Goal: Communication & Community: Answer question/provide support

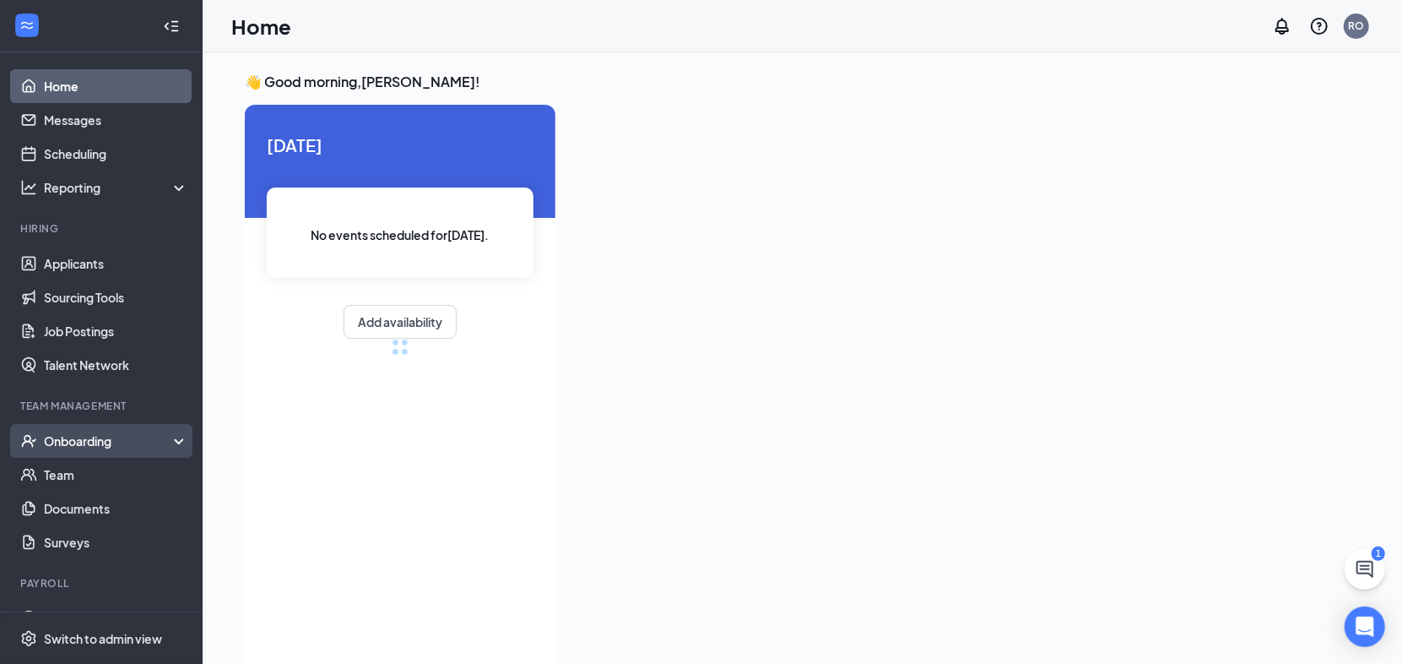
click at [46, 435] on div "Onboarding" at bounding box center [109, 440] width 130 height 17
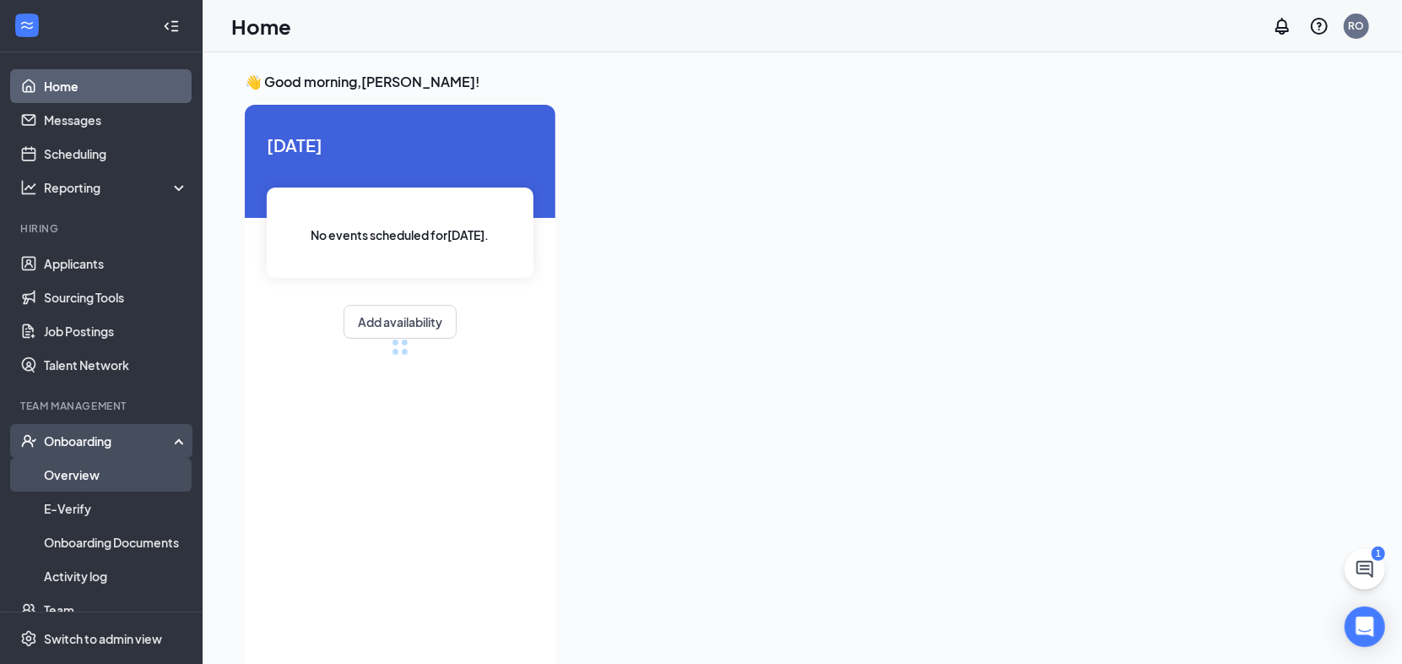
click at [103, 486] on link "Overview" at bounding box center [116, 475] width 144 height 34
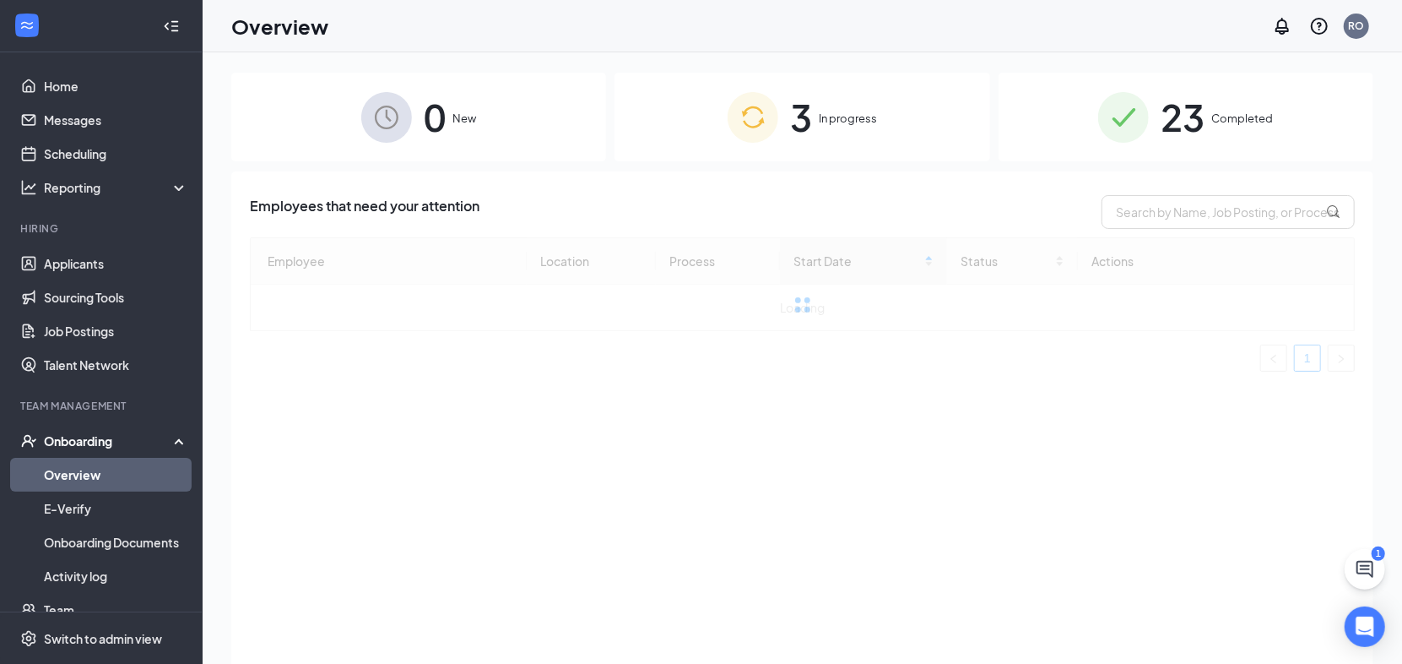
click at [1256, 121] on span "Completed" at bounding box center [1243, 118] width 62 height 17
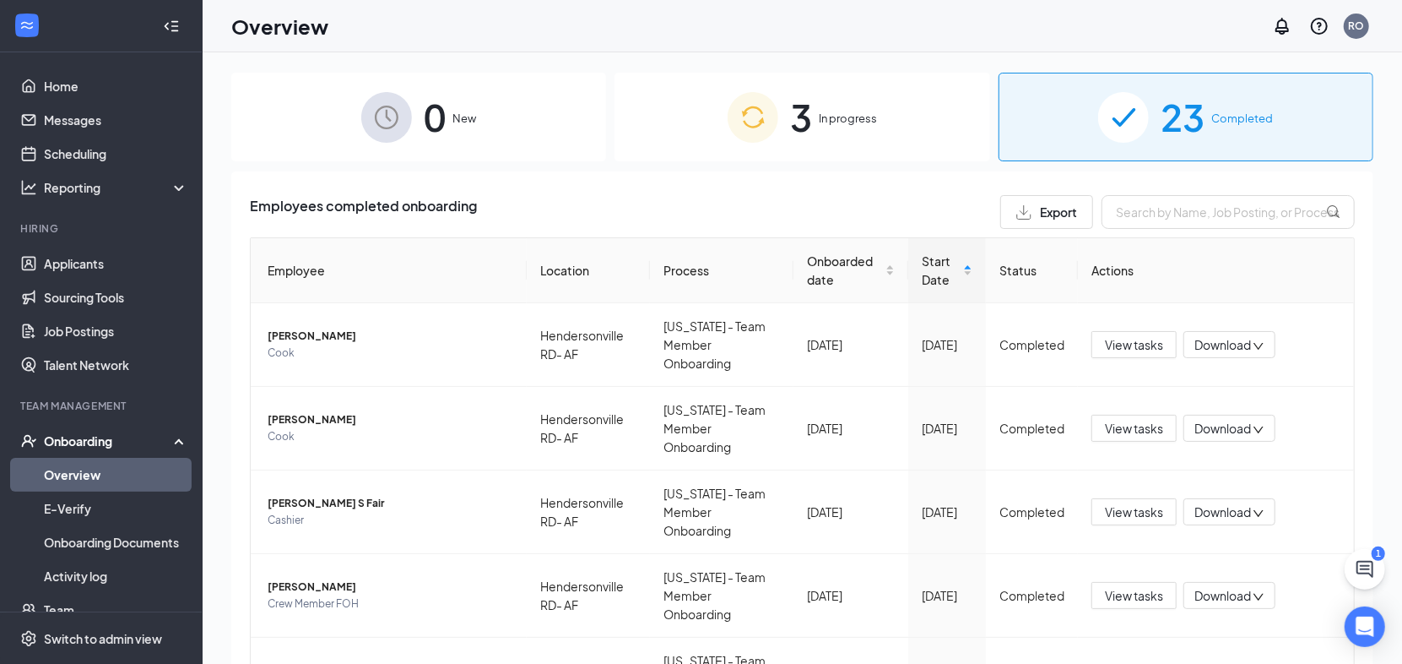
click at [841, 115] on span "In progress" at bounding box center [848, 118] width 58 height 17
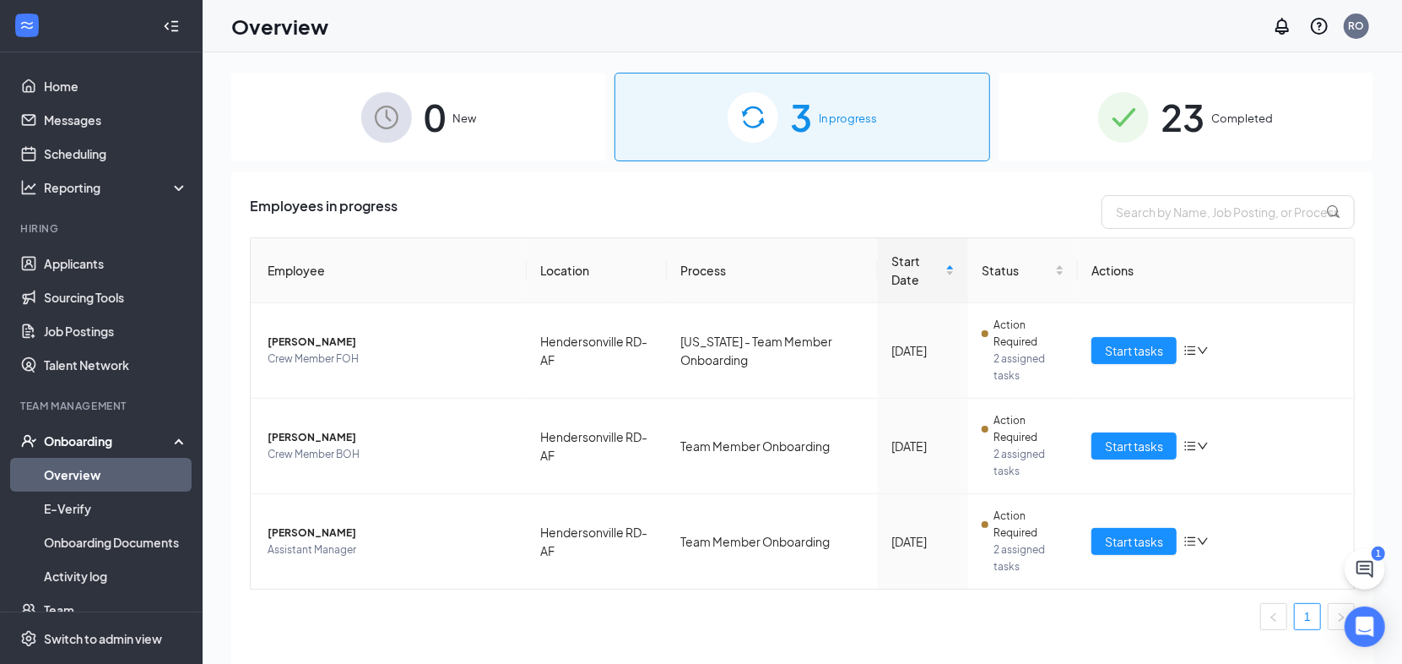
click at [1146, 89] on div "23 Completed" at bounding box center [1186, 117] width 375 height 89
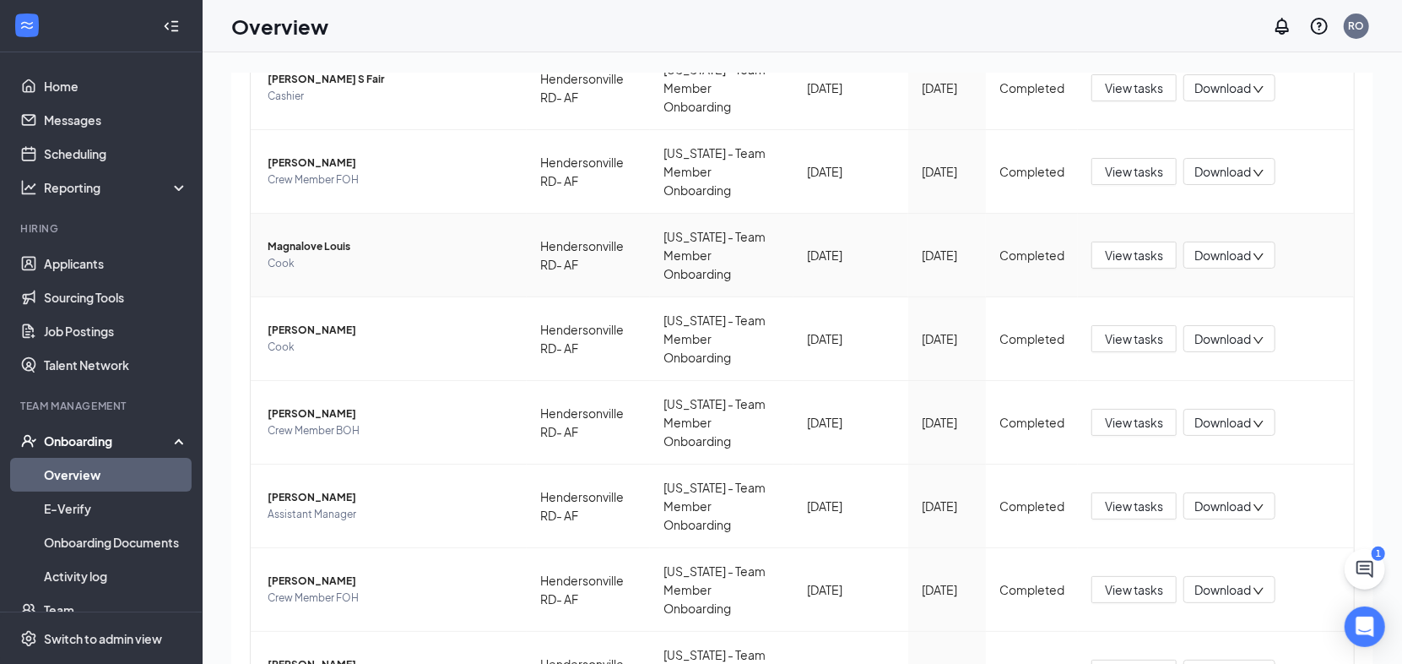
scroll to position [532, 0]
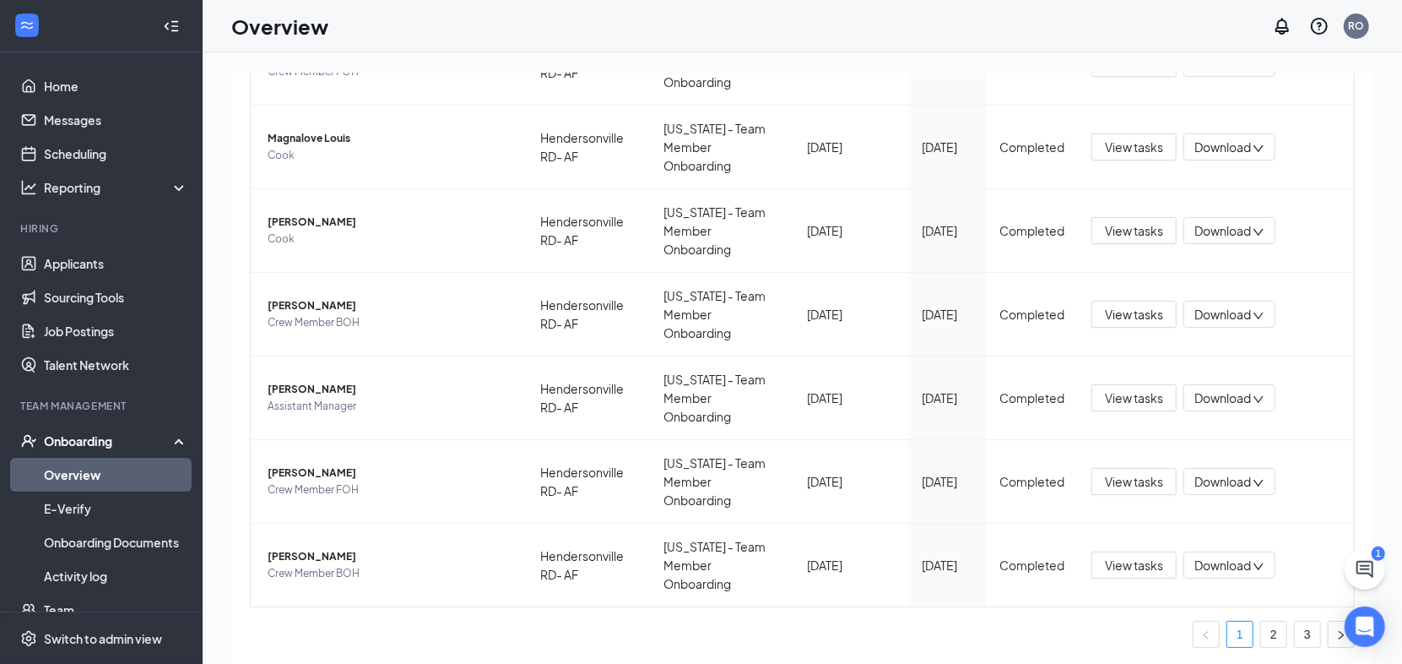
drag, startPoint x: 1261, startPoint y: 623, endPoint x: 1246, endPoint y: 611, distance: 19.3
click at [1261, 623] on link "2" at bounding box center [1273, 633] width 25 height 25
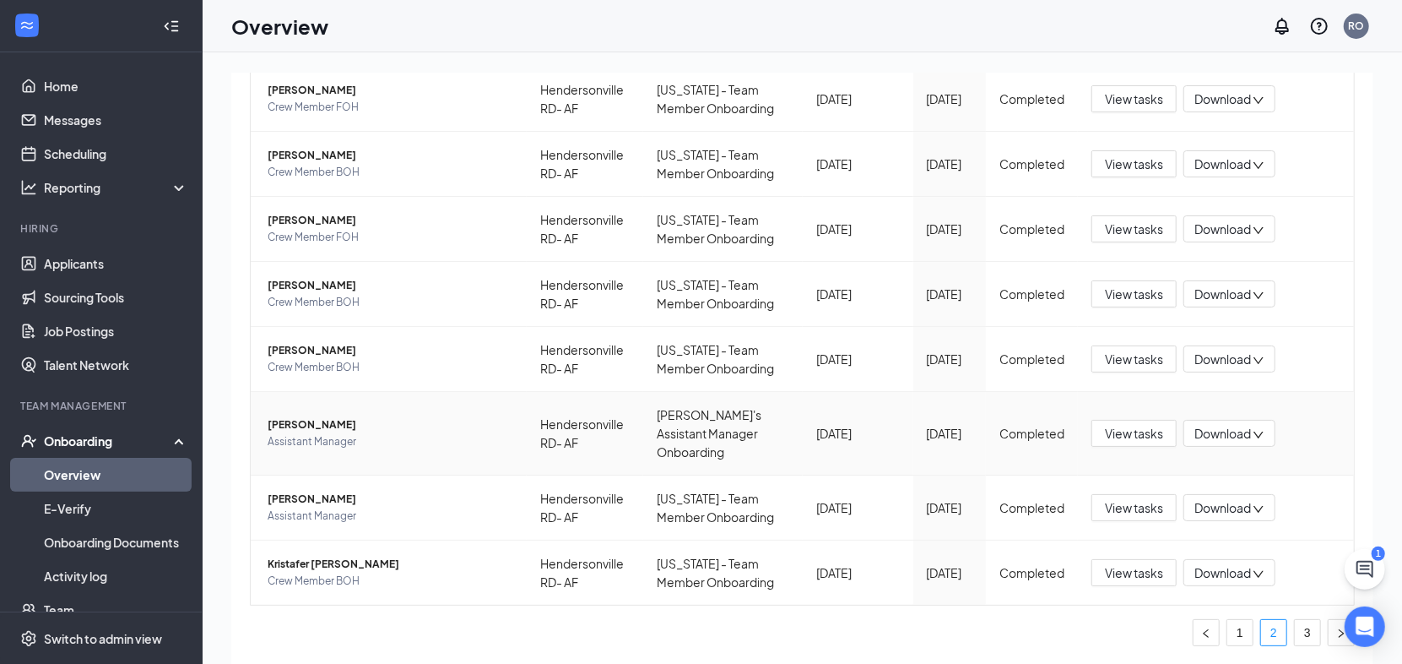
scroll to position [532, 0]
click at [1295, 637] on link "3" at bounding box center [1307, 632] width 25 height 25
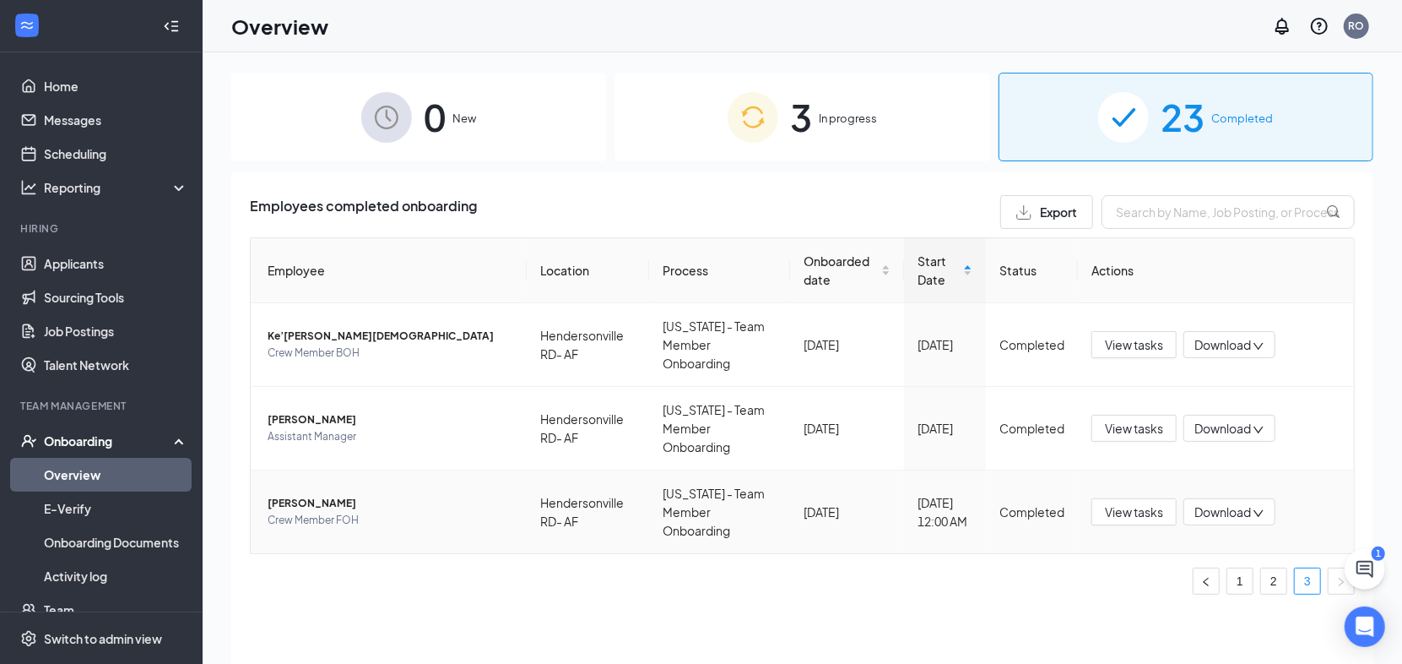
click at [338, 500] on span "[PERSON_NAME]" at bounding box center [391, 503] width 246 height 17
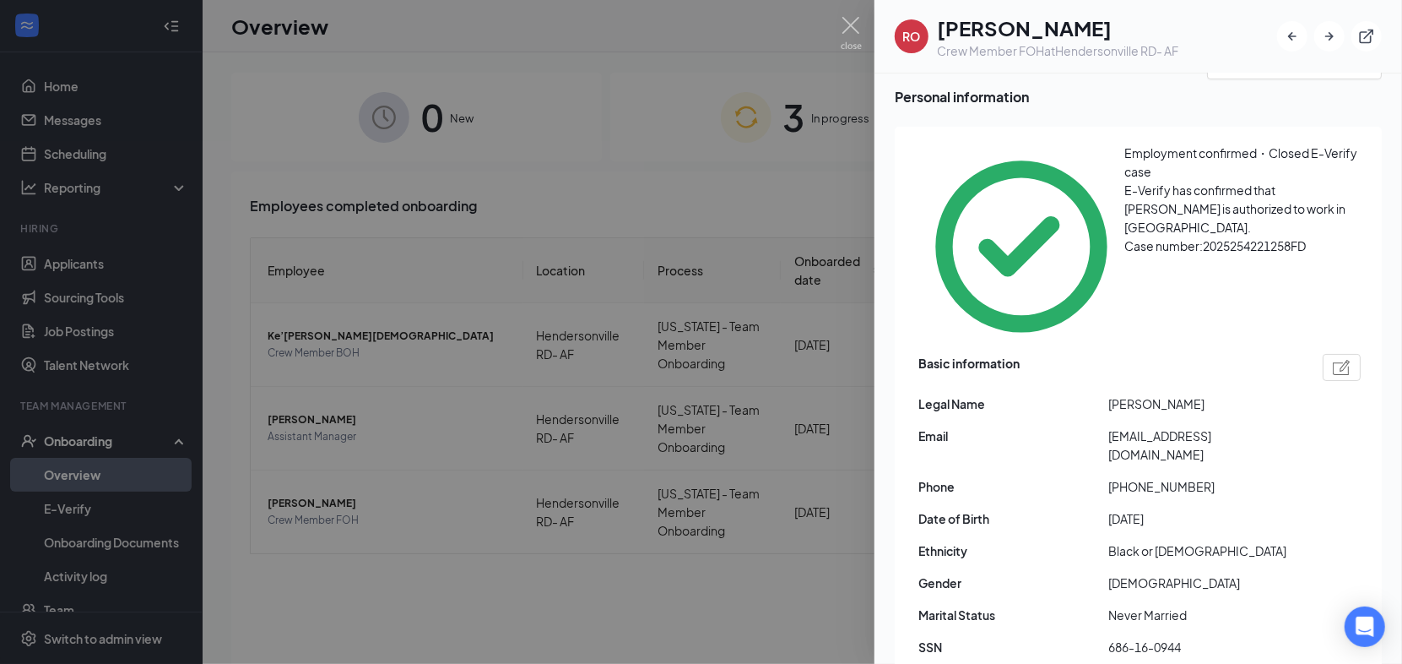
scroll to position [94, 0]
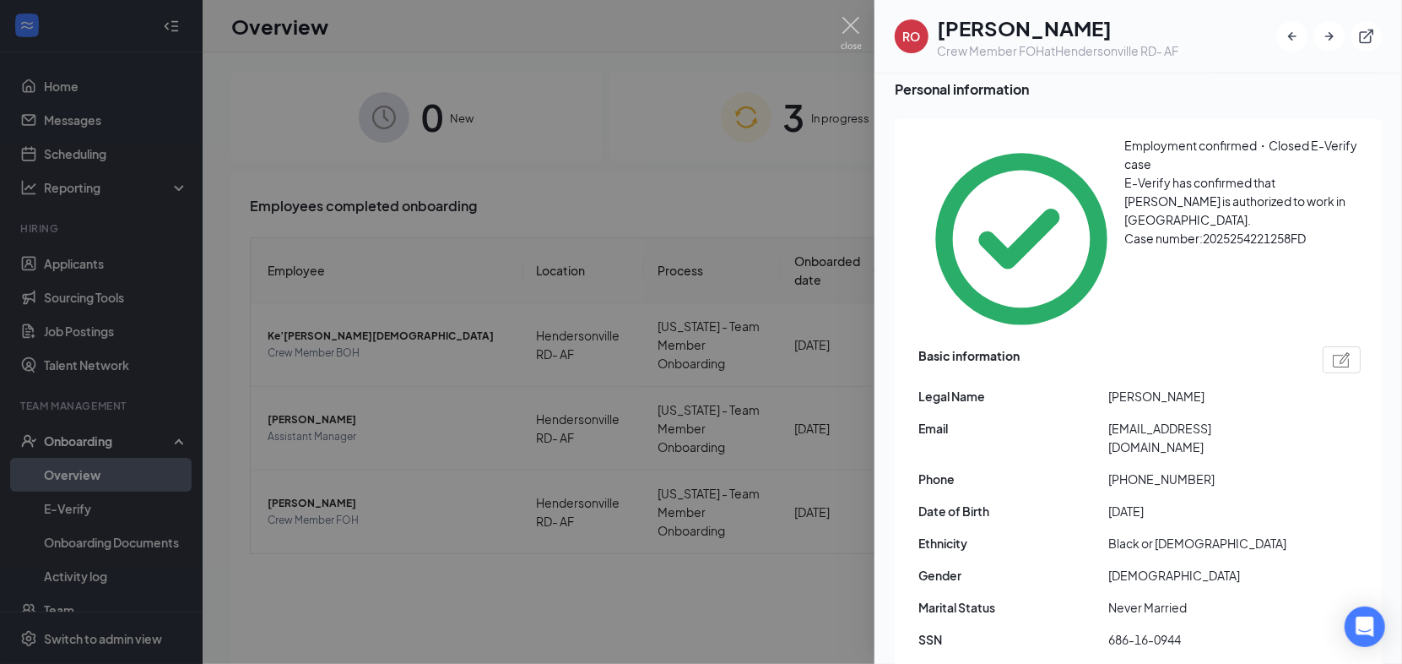
click at [1115, 387] on span "[PERSON_NAME]" at bounding box center [1204, 396] width 190 height 19
copy span "Rashied"
click at [1206, 387] on span "[PERSON_NAME]" at bounding box center [1204, 396] width 190 height 19
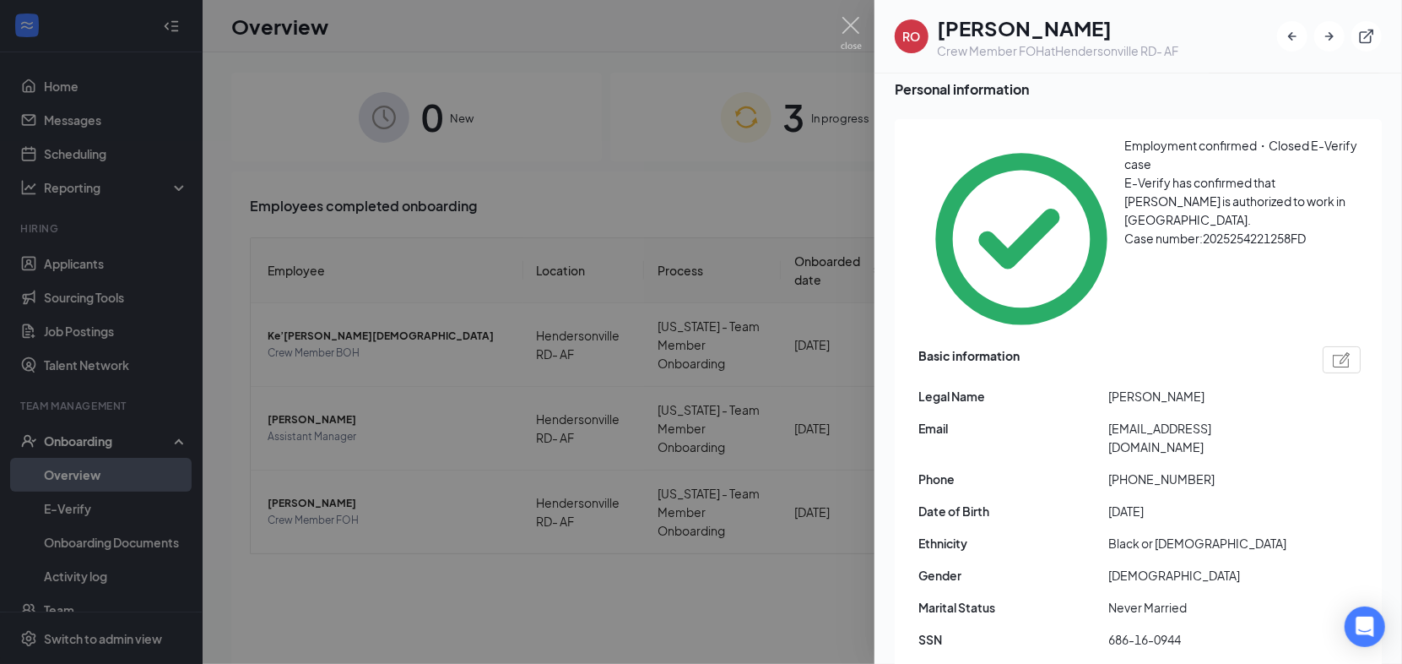
copy span "[PERSON_NAME]"
click at [1156, 419] on span "[EMAIL_ADDRESS][DOMAIN_NAME]" at bounding box center [1204, 437] width 190 height 37
drag, startPoint x: 1156, startPoint y: 317, endPoint x: 1163, endPoint y: 326, distance: 11.4
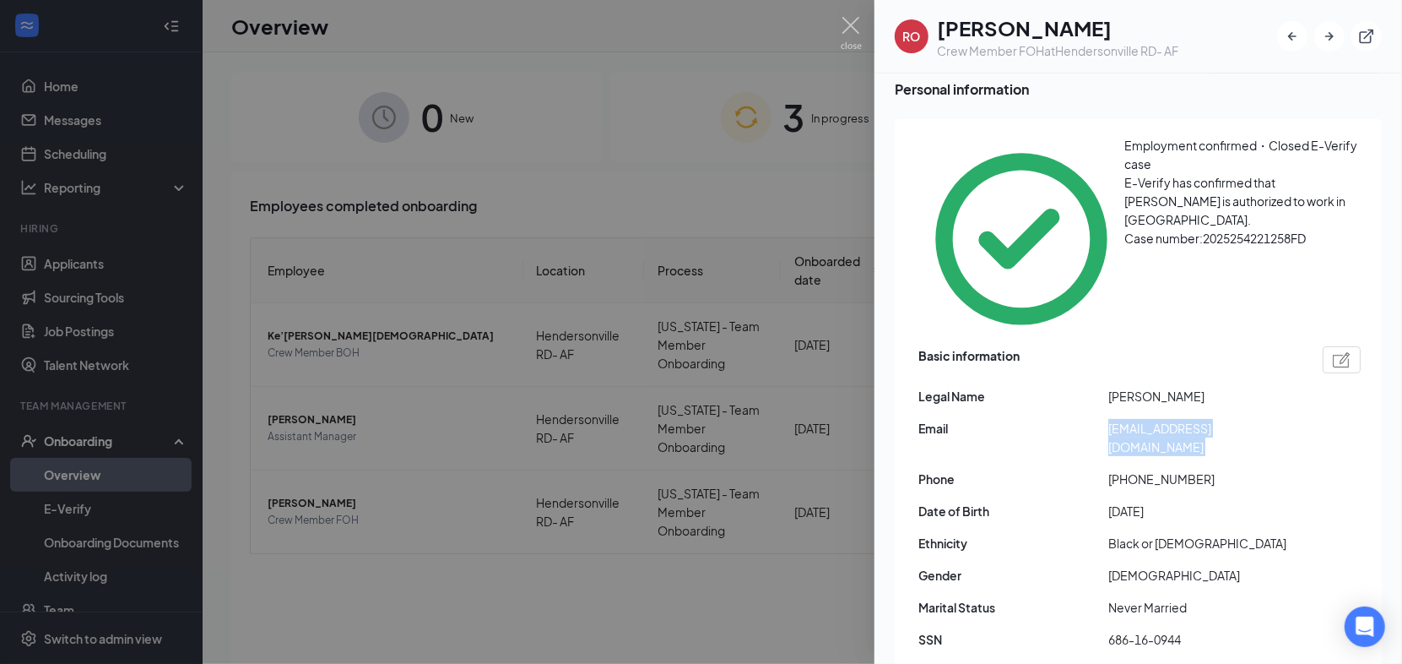
copy span "[EMAIL_ADDRESS][DOMAIN_NAME]"
click at [849, 24] on img at bounding box center [851, 33] width 21 height 33
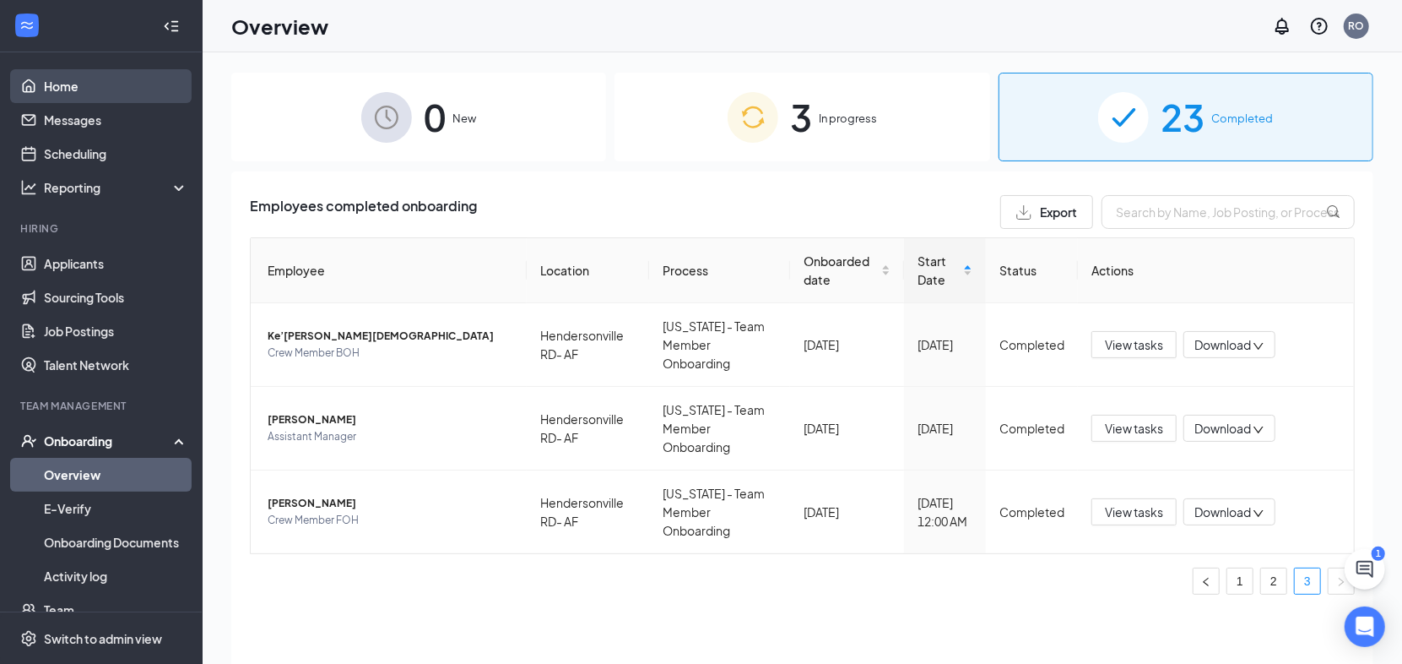
click at [95, 95] on link "Home" at bounding box center [116, 86] width 144 height 34
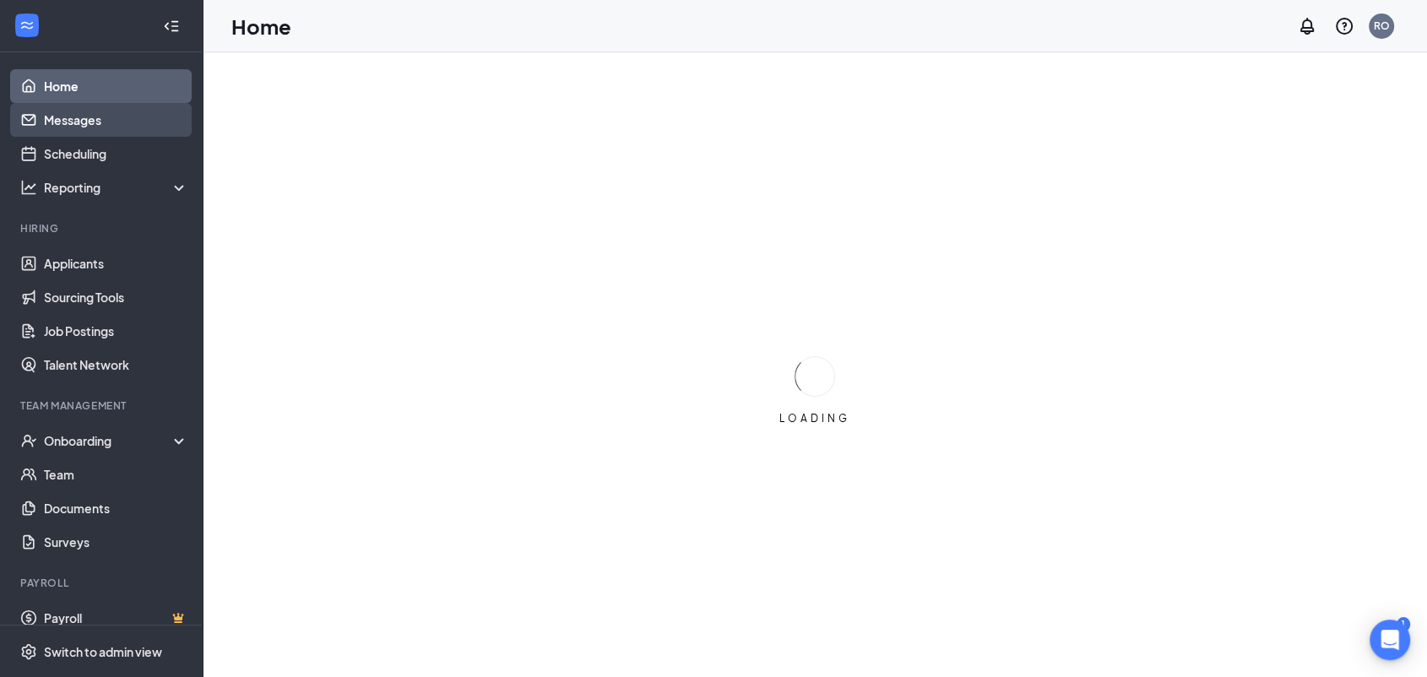
click at [84, 117] on link "Messages" at bounding box center [116, 120] width 144 height 34
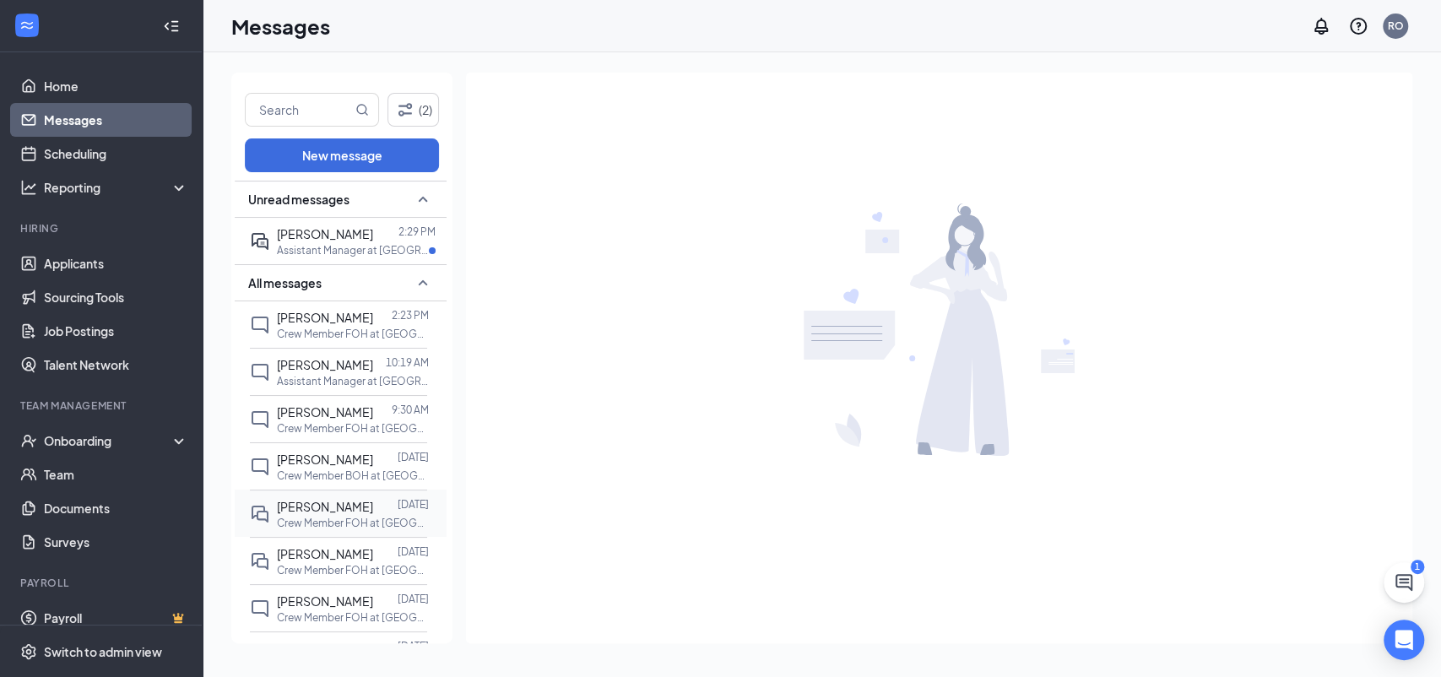
click at [329, 511] on span "[PERSON_NAME]" at bounding box center [325, 506] width 96 height 15
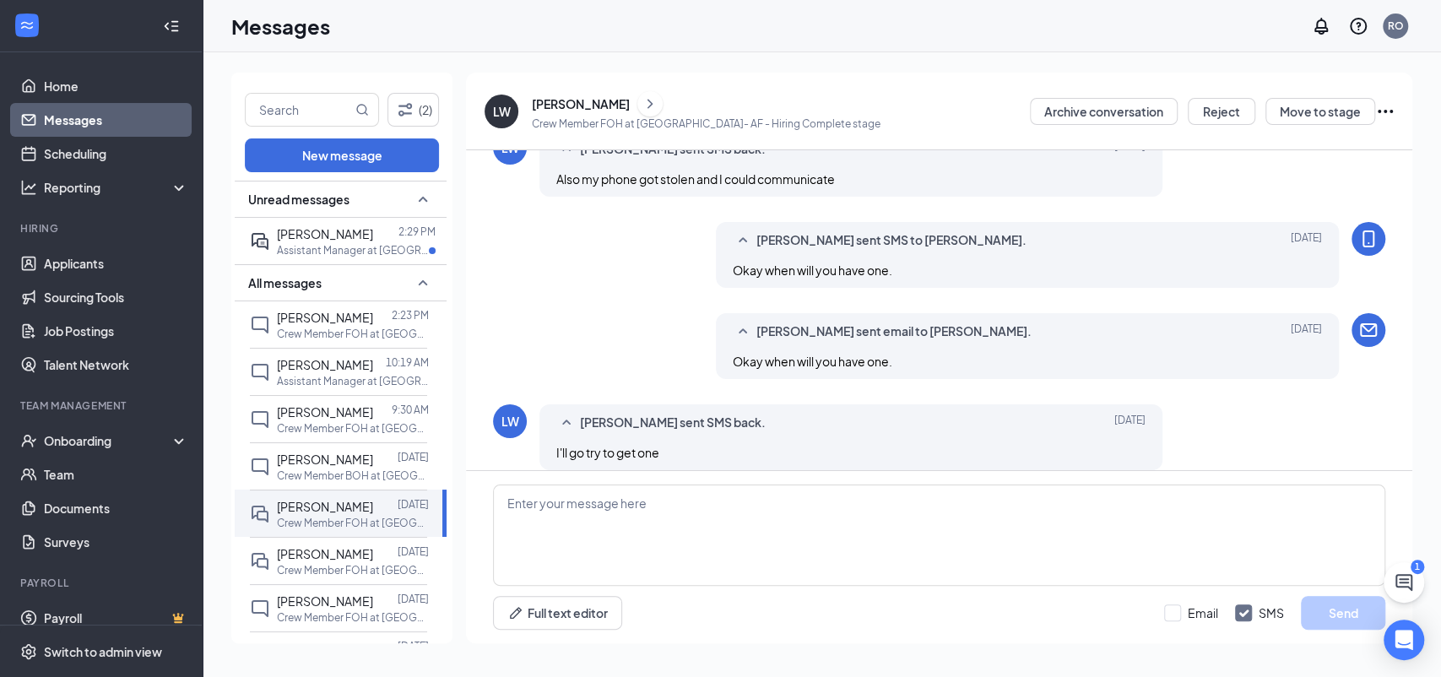
scroll to position [645, 0]
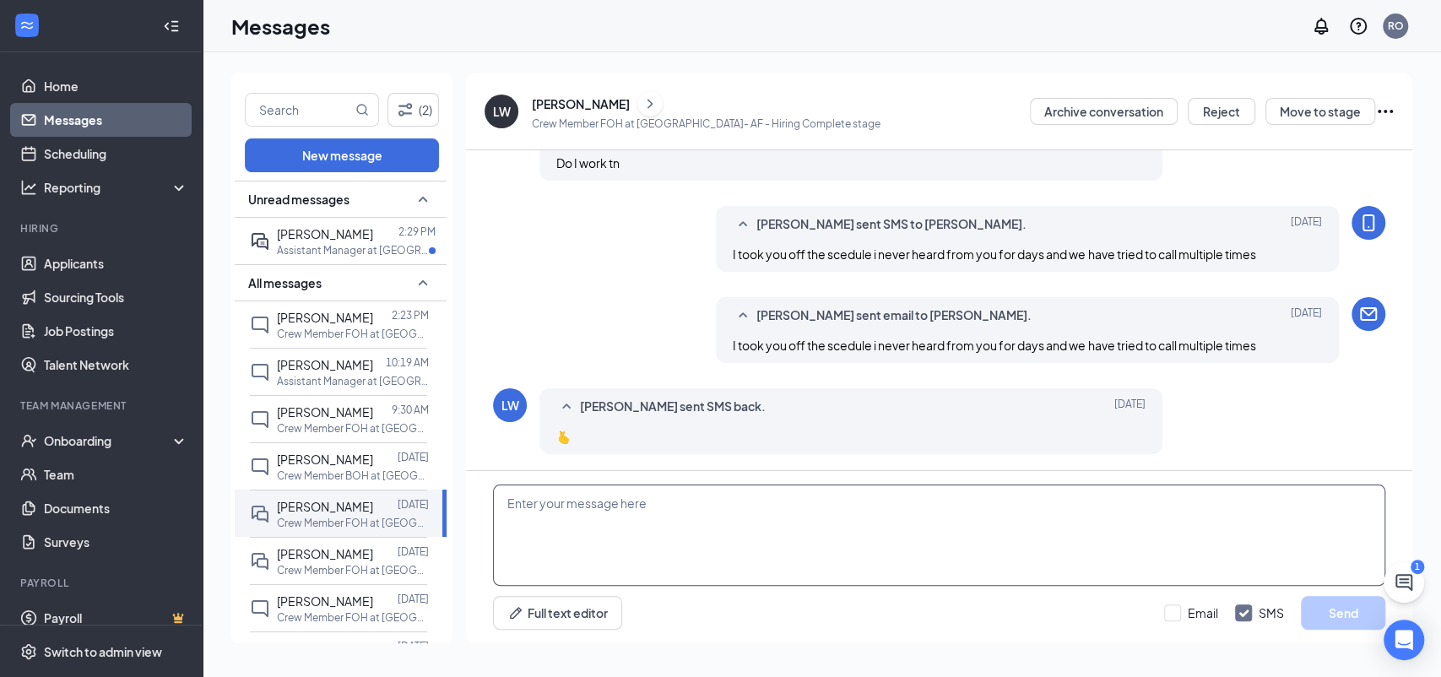
click at [687, 523] on textarea at bounding box center [939, 535] width 892 height 101
click at [535, 509] on textarea at bounding box center [939, 535] width 892 height 101
type textarea "Lyall are you coming to work tonight"
click at [1358, 610] on button "Send" at bounding box center [1343, 613] width 84 height 34
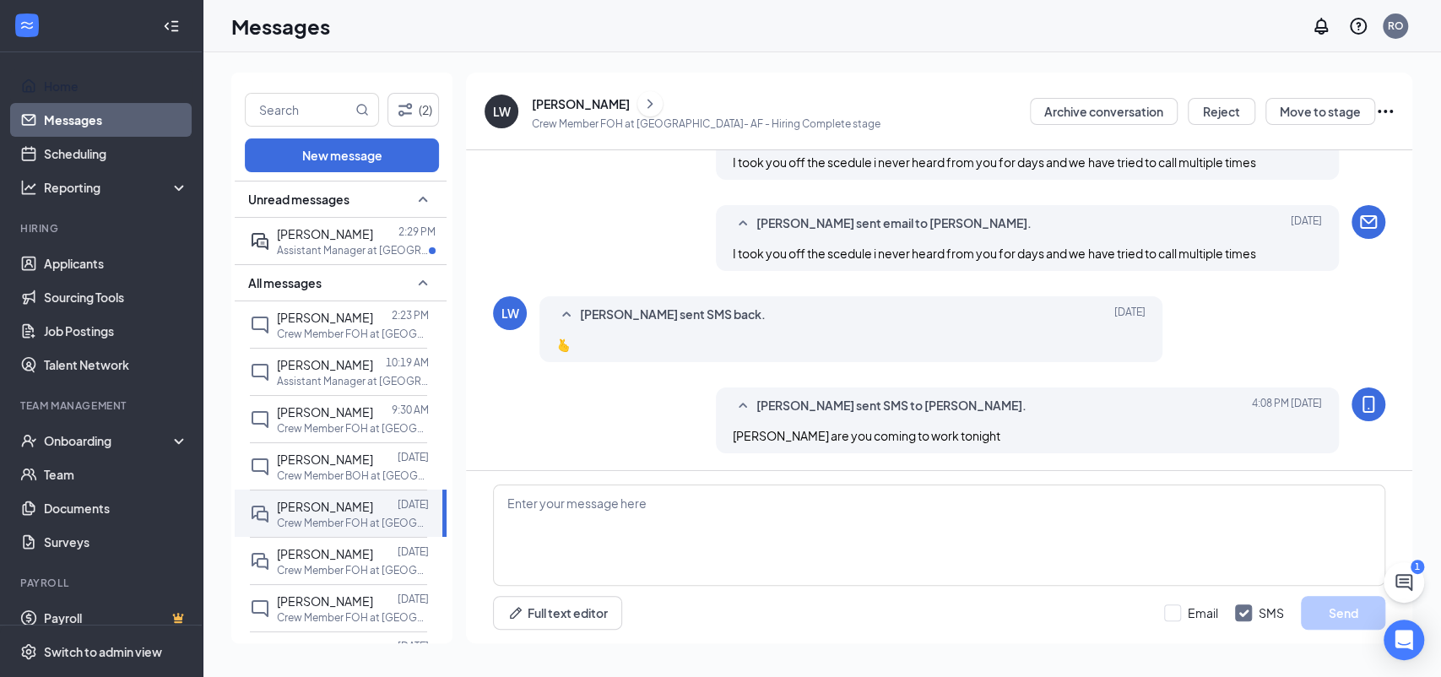
scroll to position [736, 0]
click at [309, 153] on button "New message" at bounding box center [342, 155] width 194 height 34
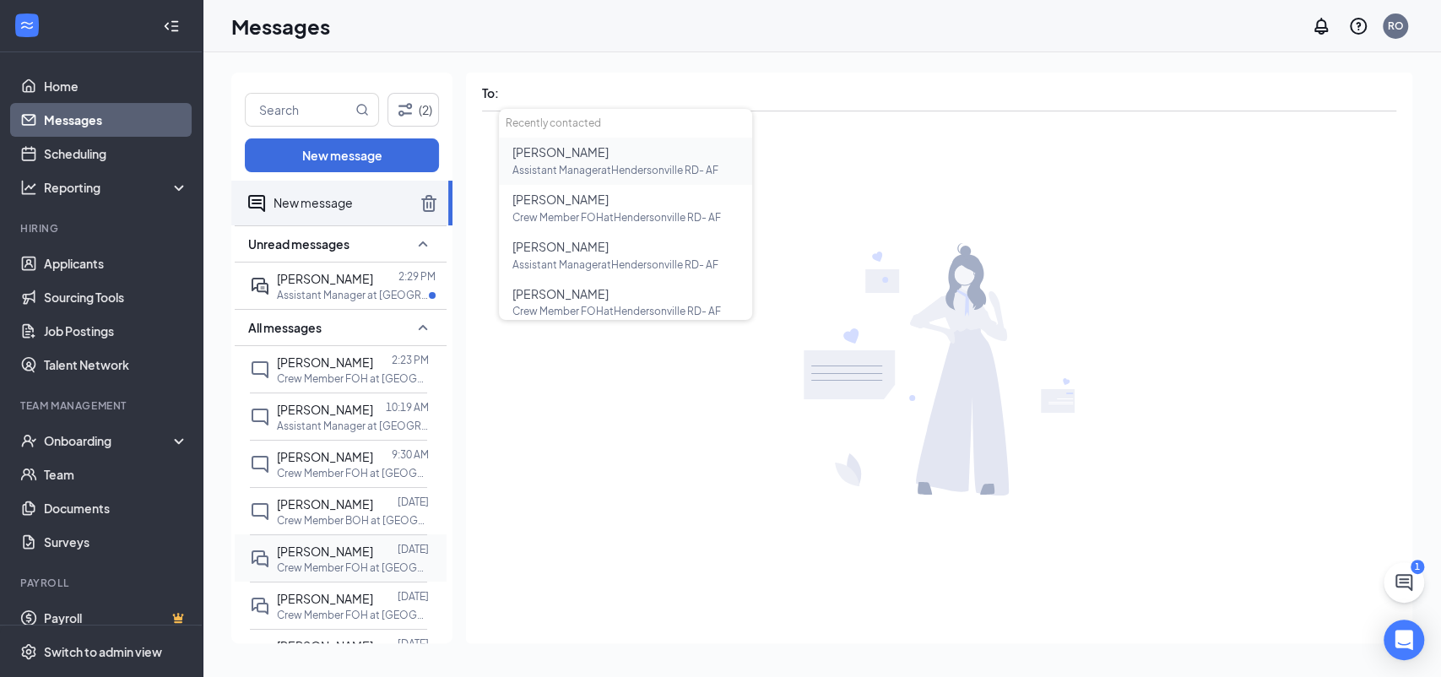
click at [306, 558] on div "Lyall Whitley Sep 13 Crew Member FOH at Hendersonville RD- AF" at bounding box center [353, 558] width 152 height 33
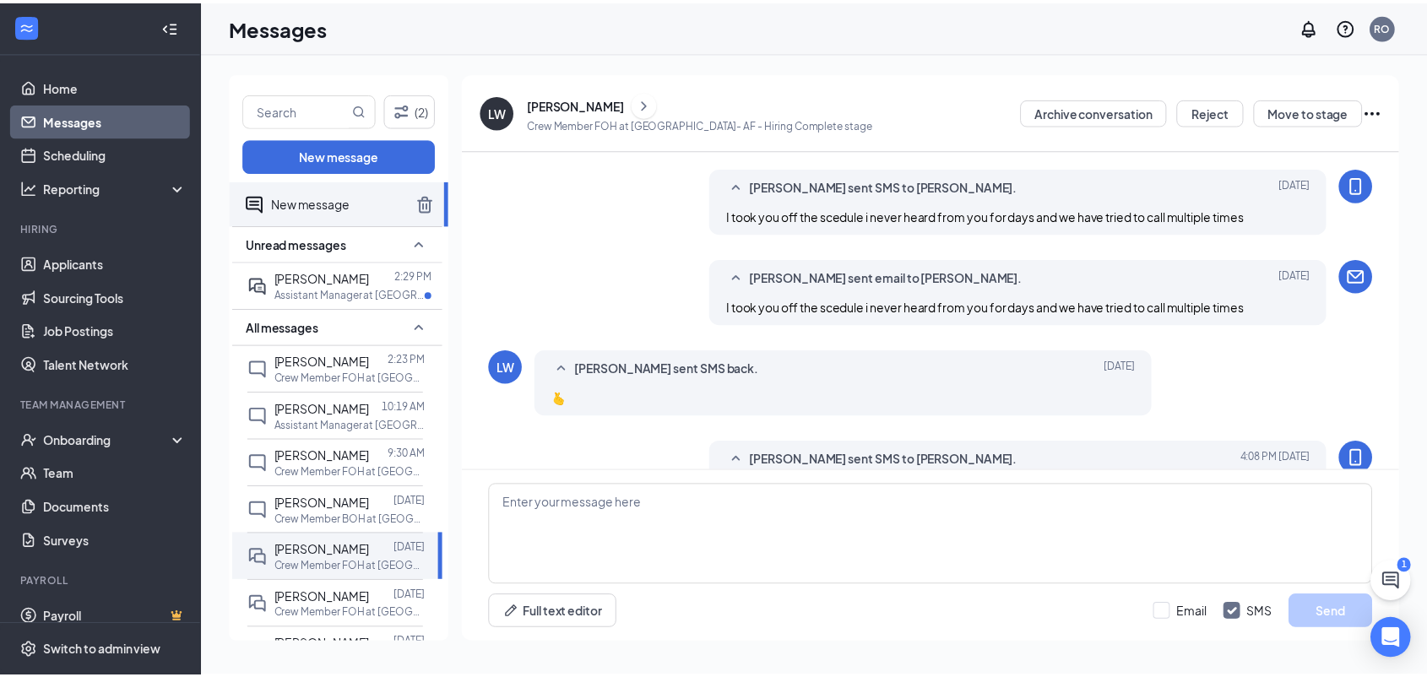
scroll to position [645, 0]
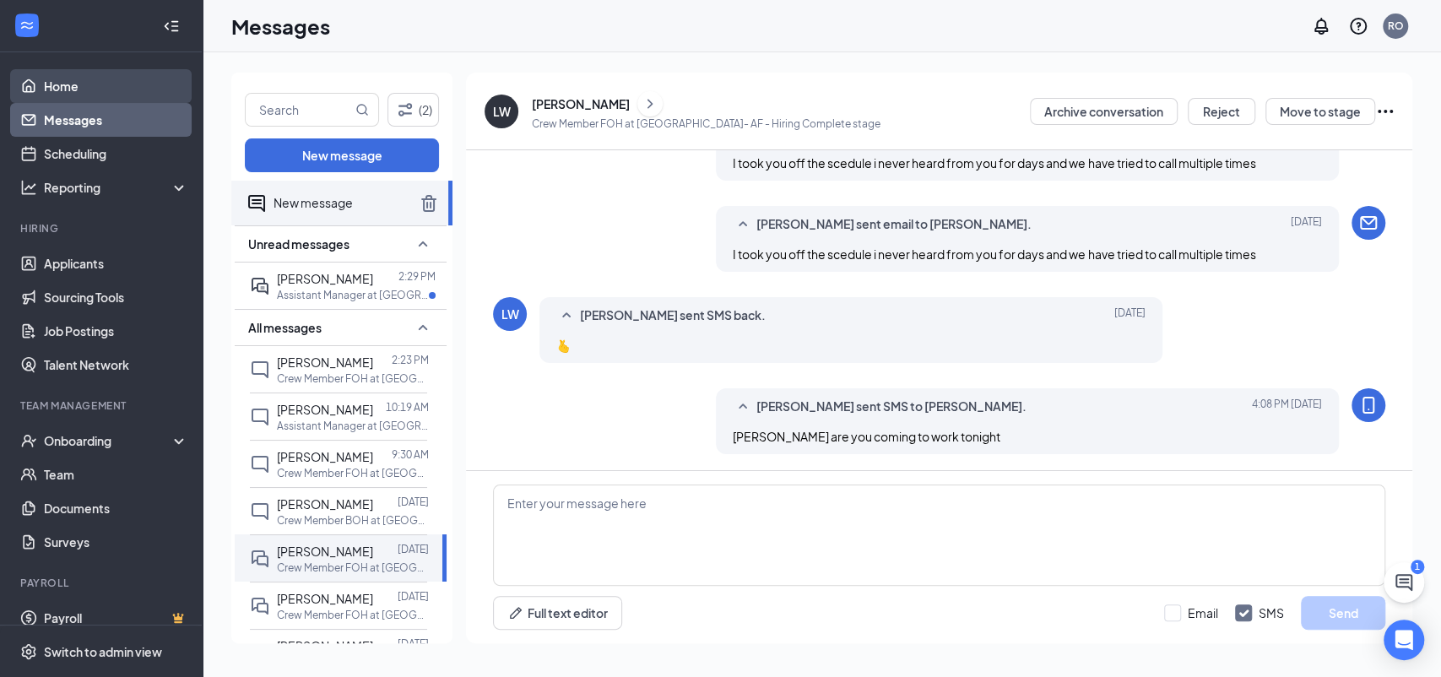
click at [44, 79] on link "Home" at bounding box center [116, 86] width 144 height 34
